Goal: Information Seeking & Learning: Learn about a topic

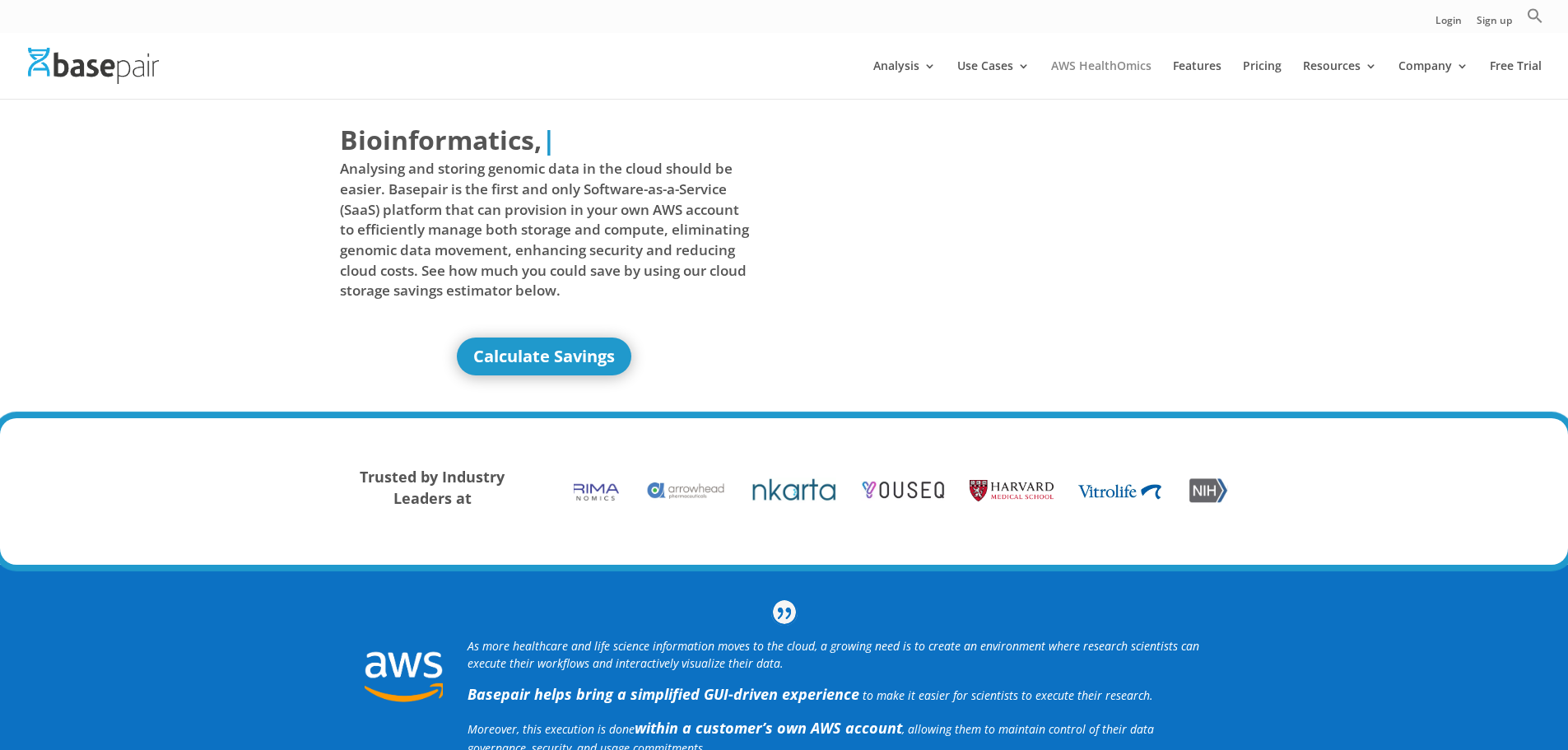
click at [1095, 67] on link "AWS HealthOmics" at bounding box center [1102, 80] width 101 height 39
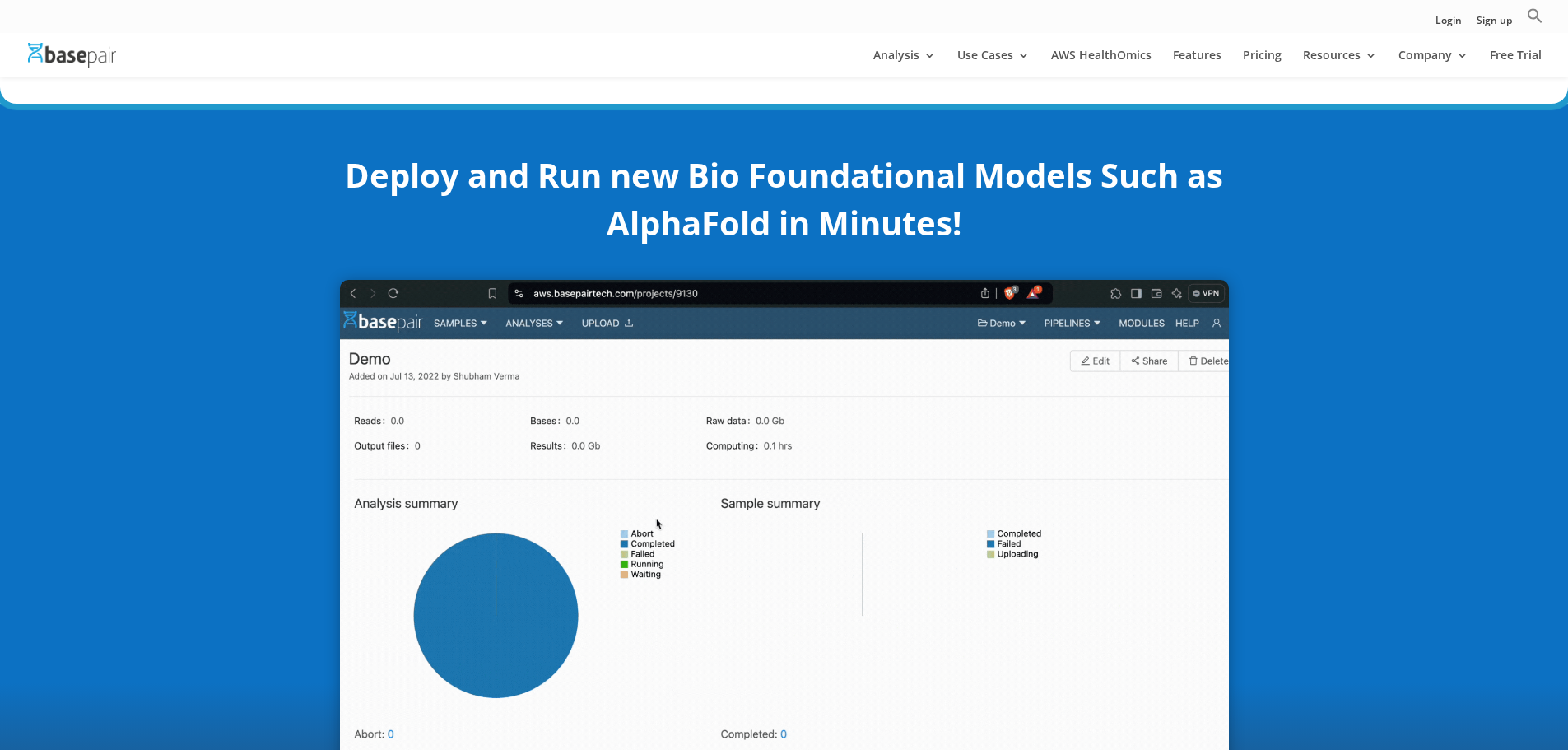
scroll to position [412, 0]
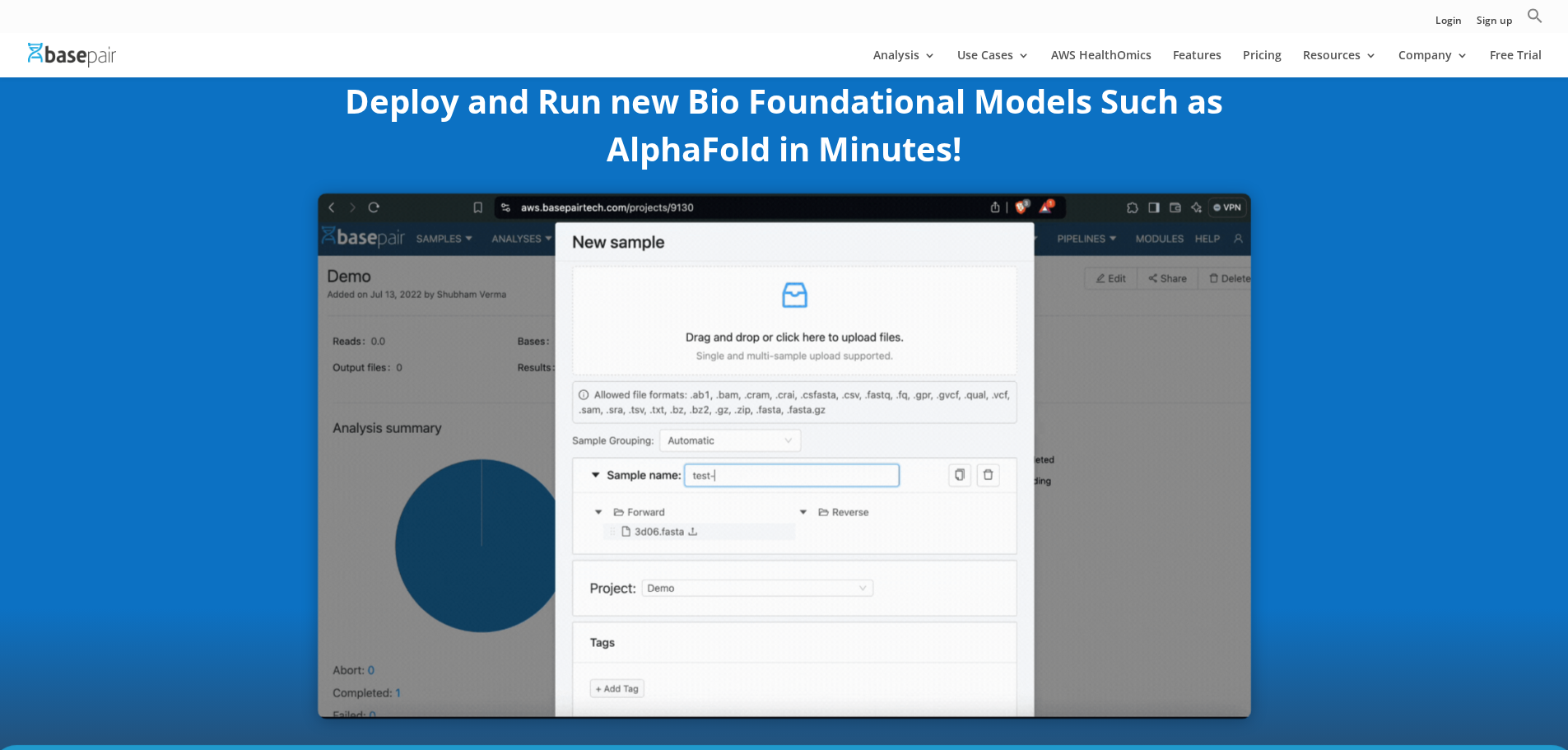
click at [1074, 618] on img at bounding box center [784, 456] width 934 height 525
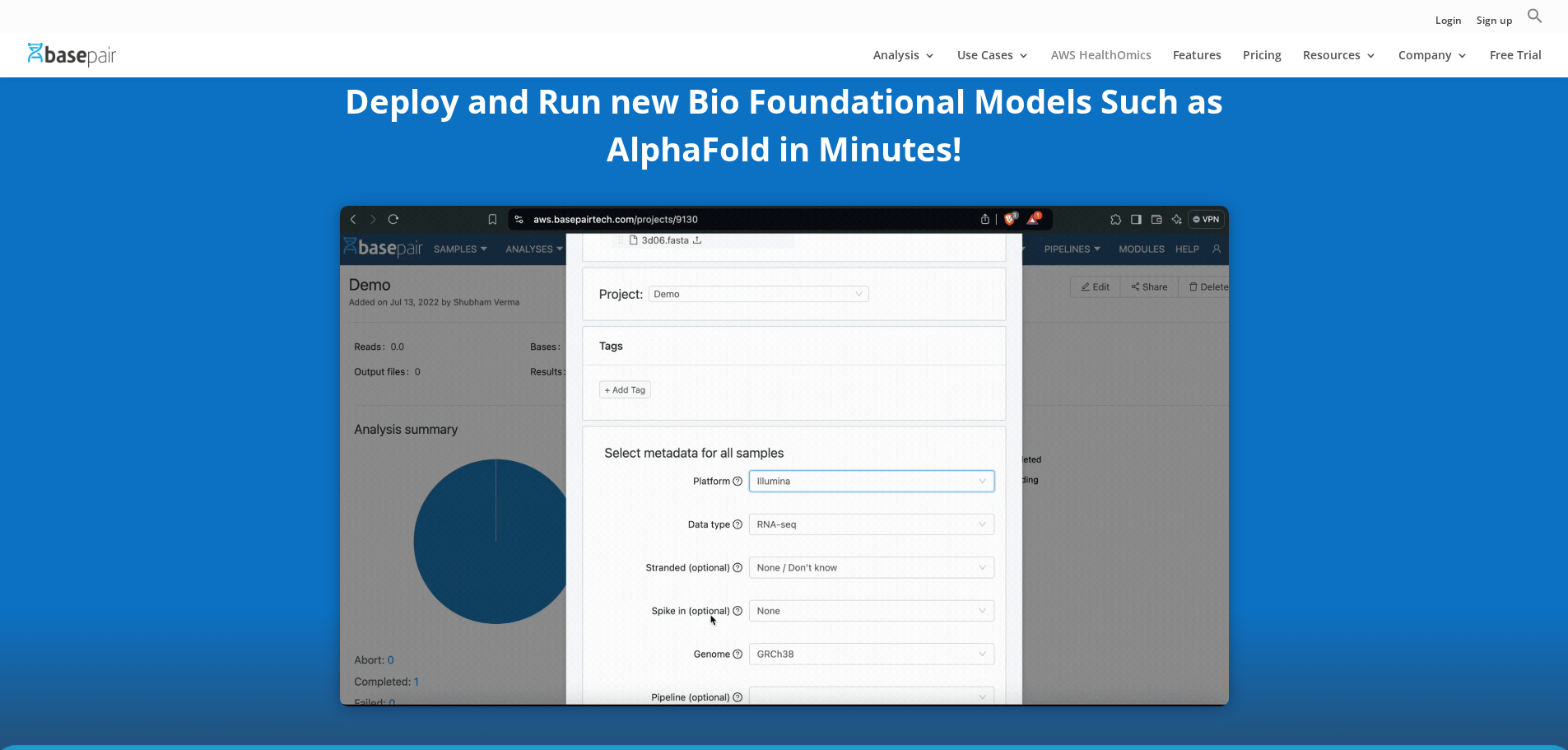
click at [1142, 63] on link "AWS HealthOmics" at bounding box center [1102, 63] width 101 height 28
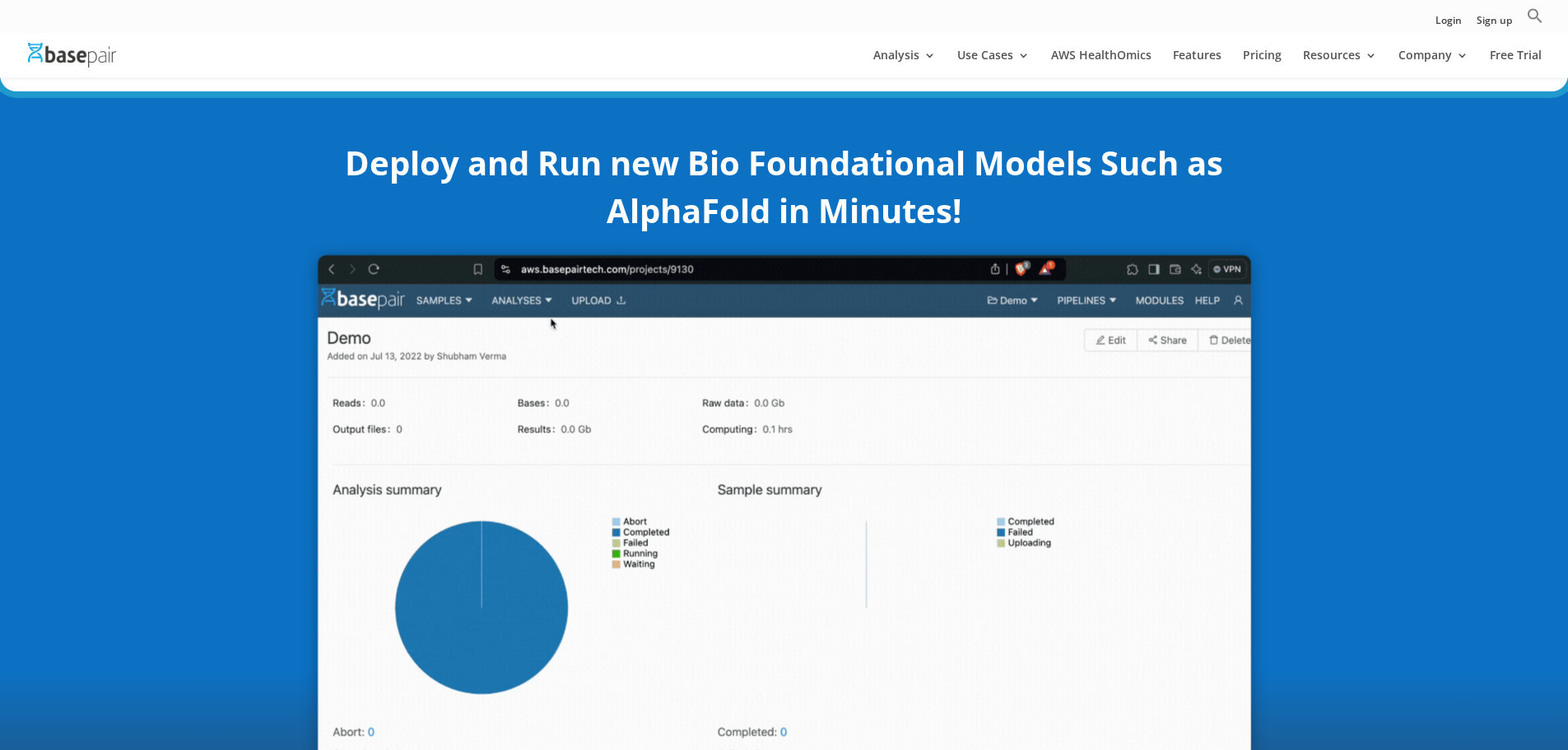
scroll to position [412, 0]
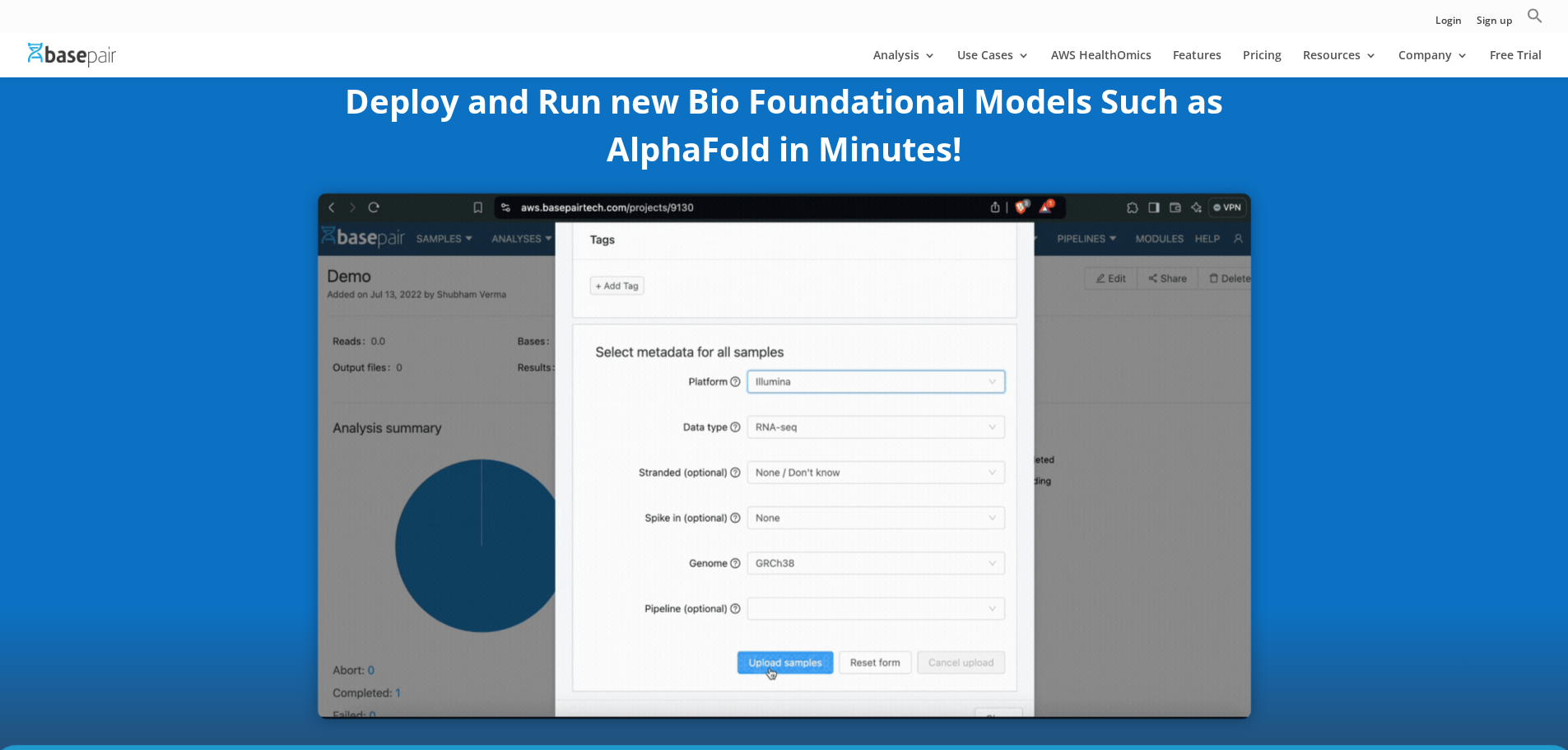
click at [653, 508] on img at bounding box center [784, 456] width 934 height 525
